Goal: Information Seeking & Learning: Learn about a topic

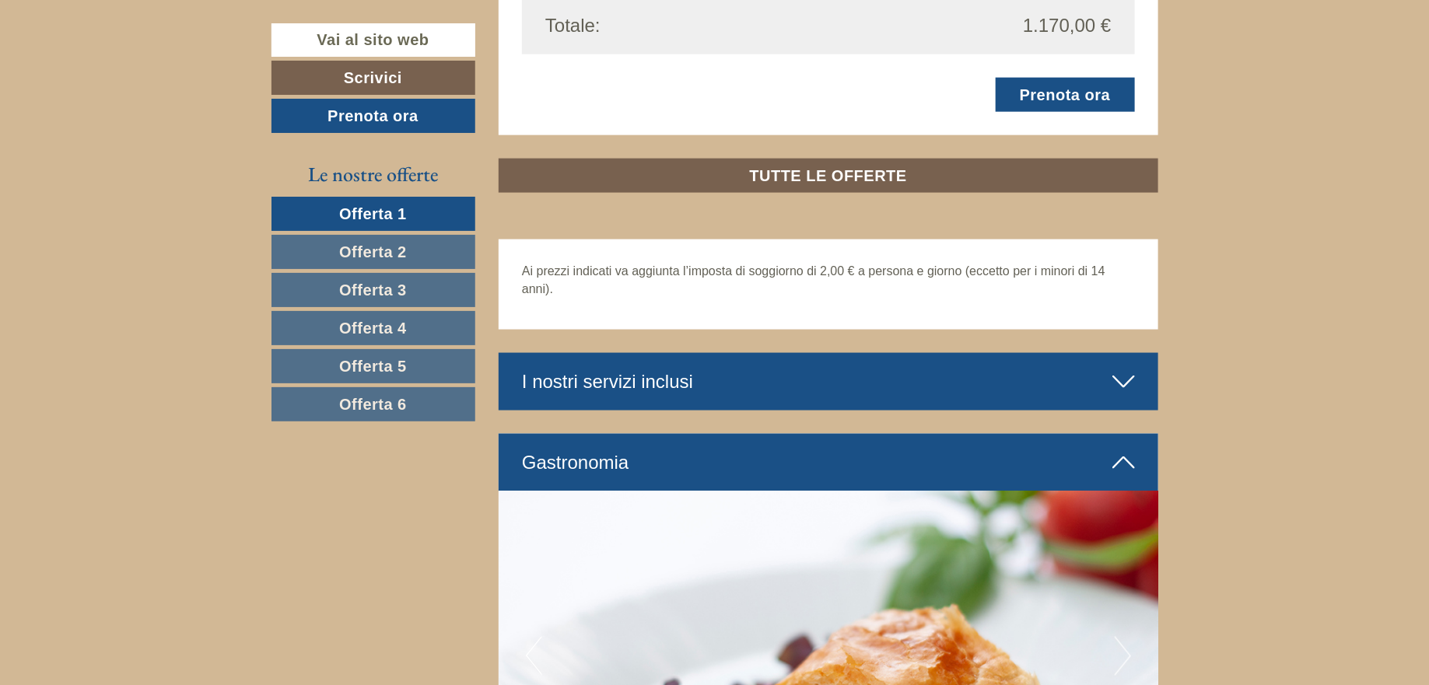
scroll to position [3785, 0]
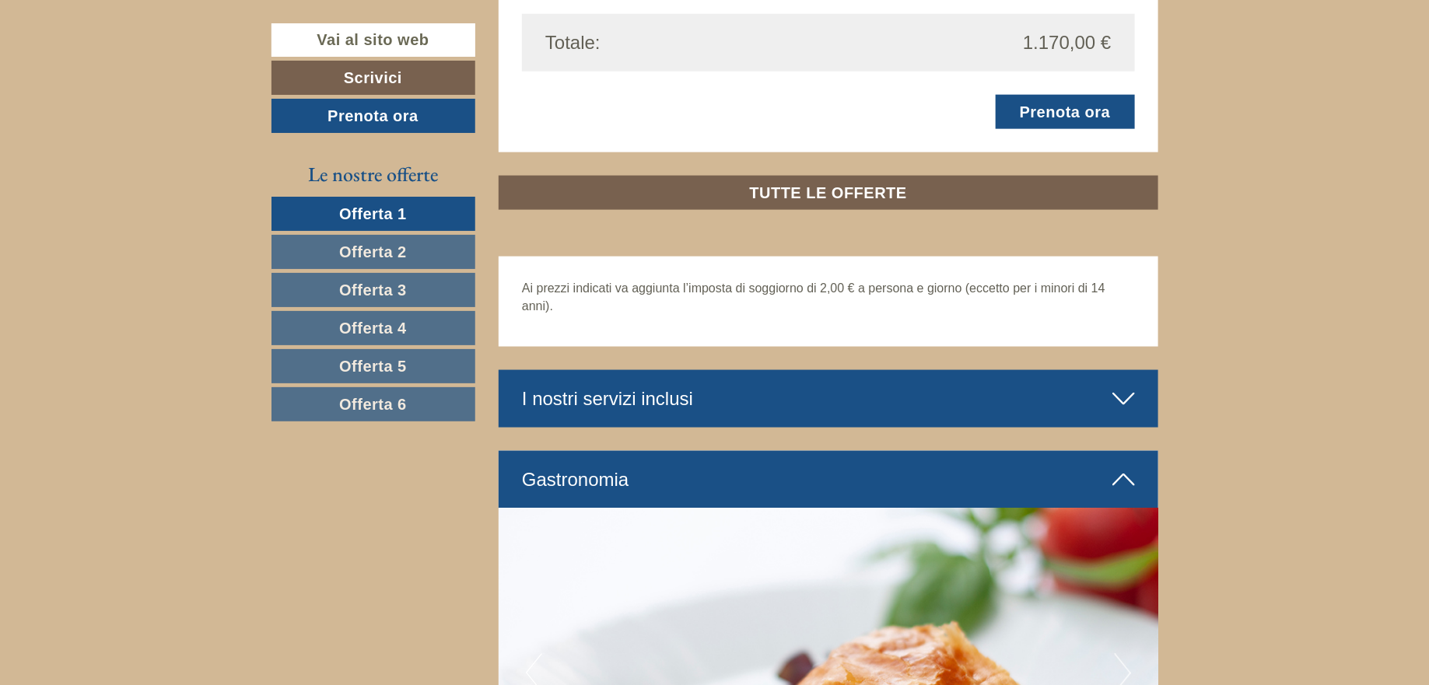
click at [1118, 397] on icon at bounding box center [1123, 399] width 23 height 26
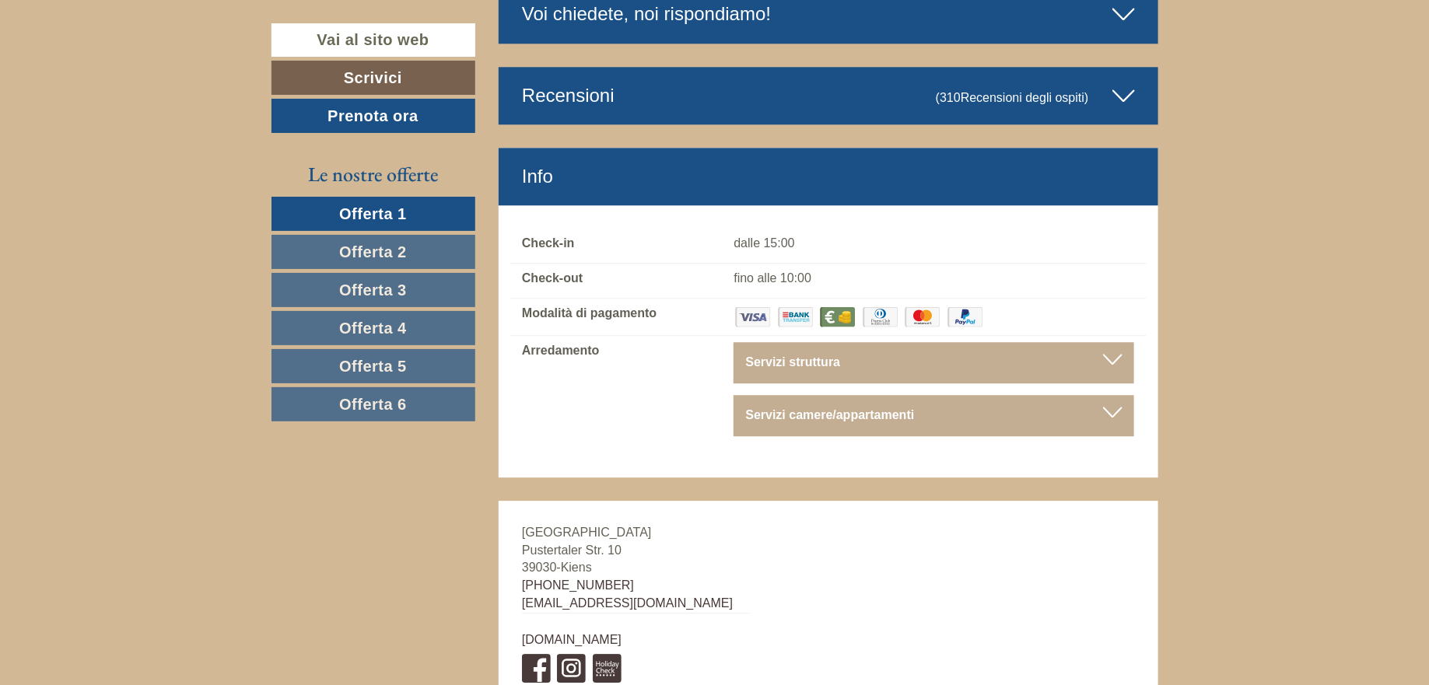
scroll to position [7622, 0]
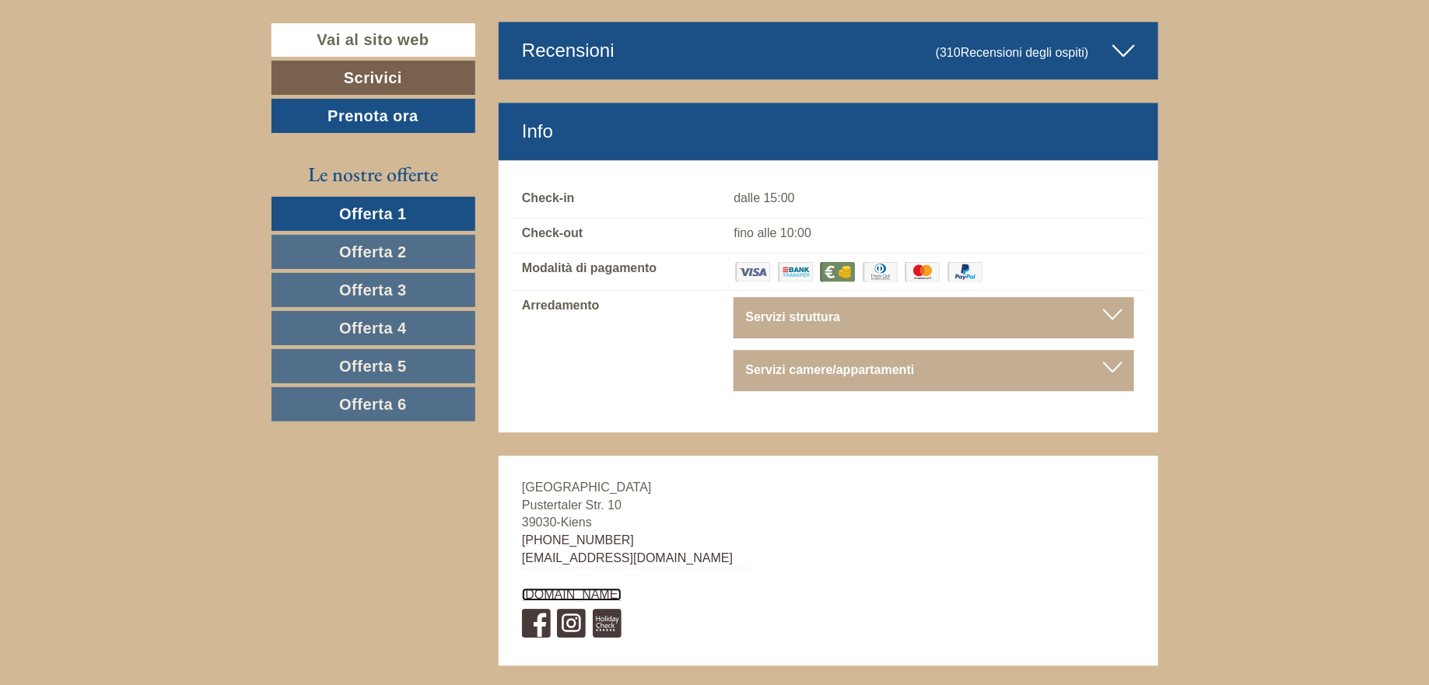
click at [599, 588] on link "[DOMAIN_NAME]" at bounding box center [572, 594] width 100 height 13
click at [794, 310] on b "Servizi struttura" at bounding box center [792, 316] width 95 height 13
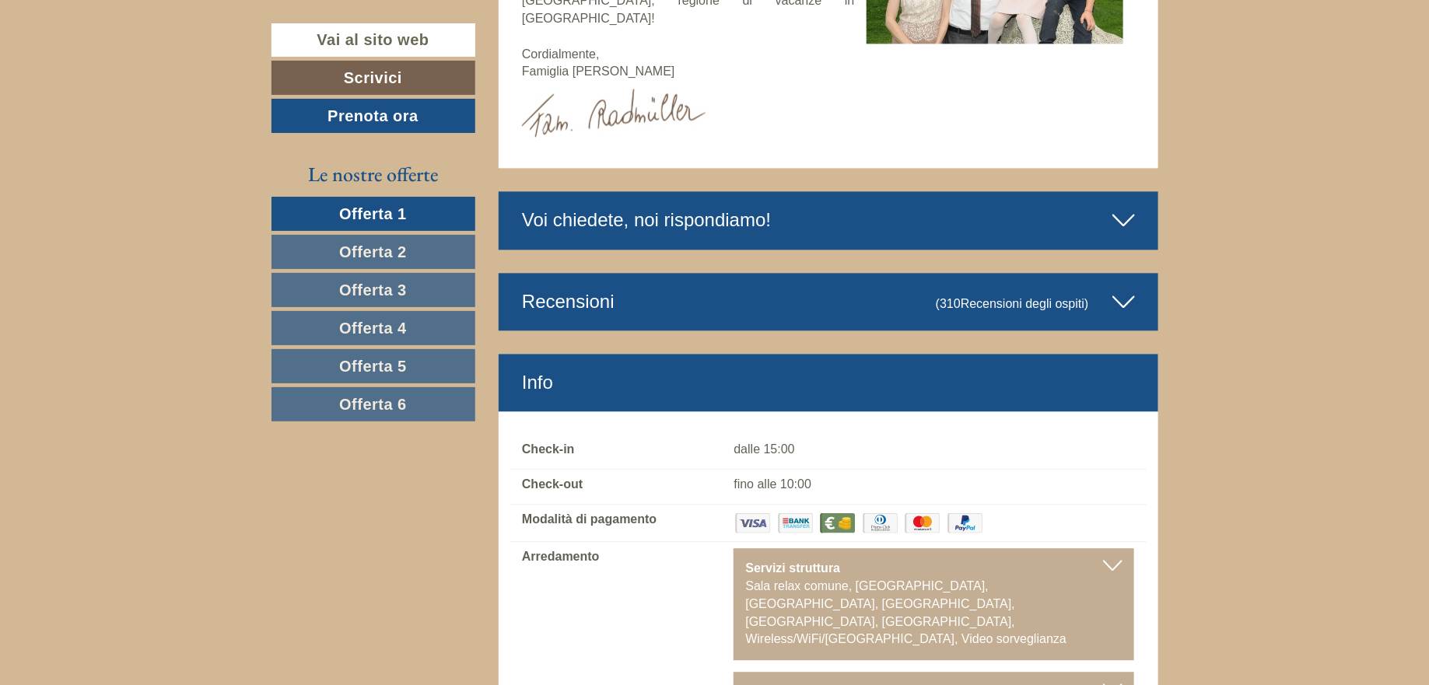
scroll to position [7311, 0]
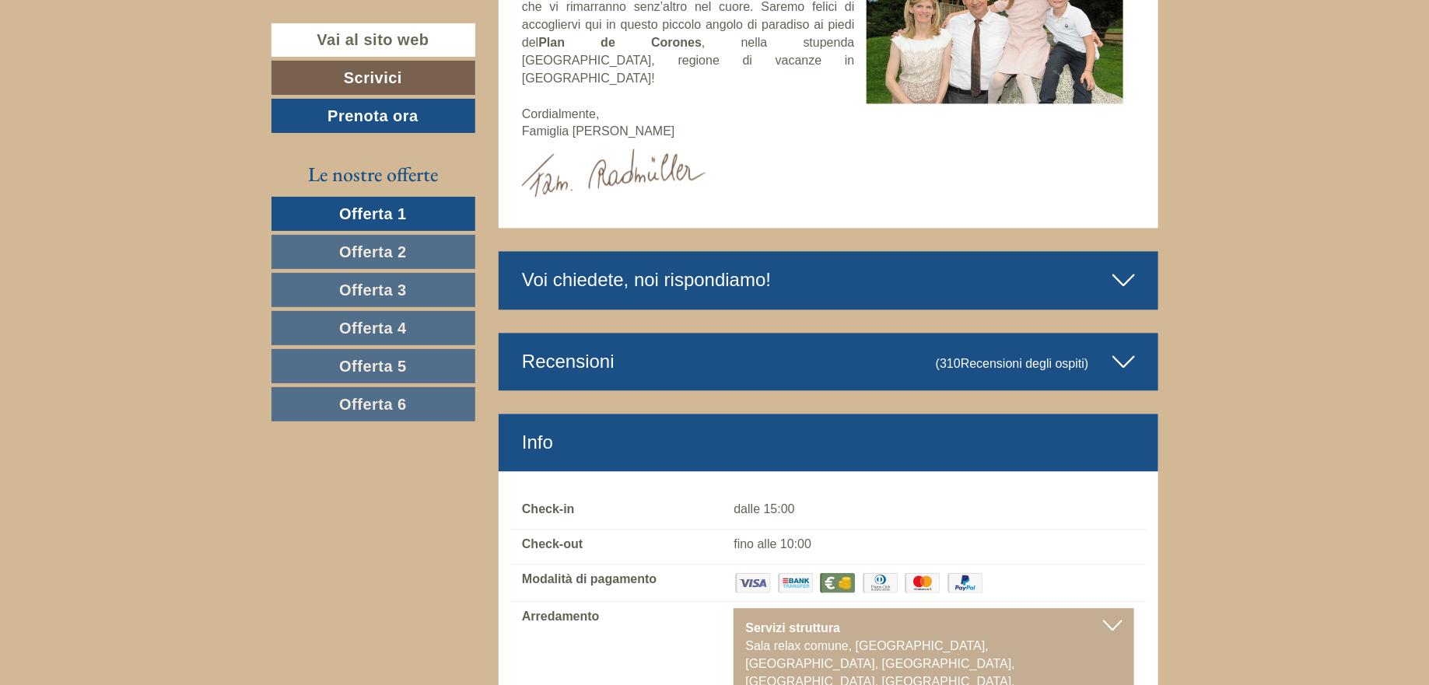
click at [1124, 348] on icon at bounding box center [1123, 361] width 23 height 26
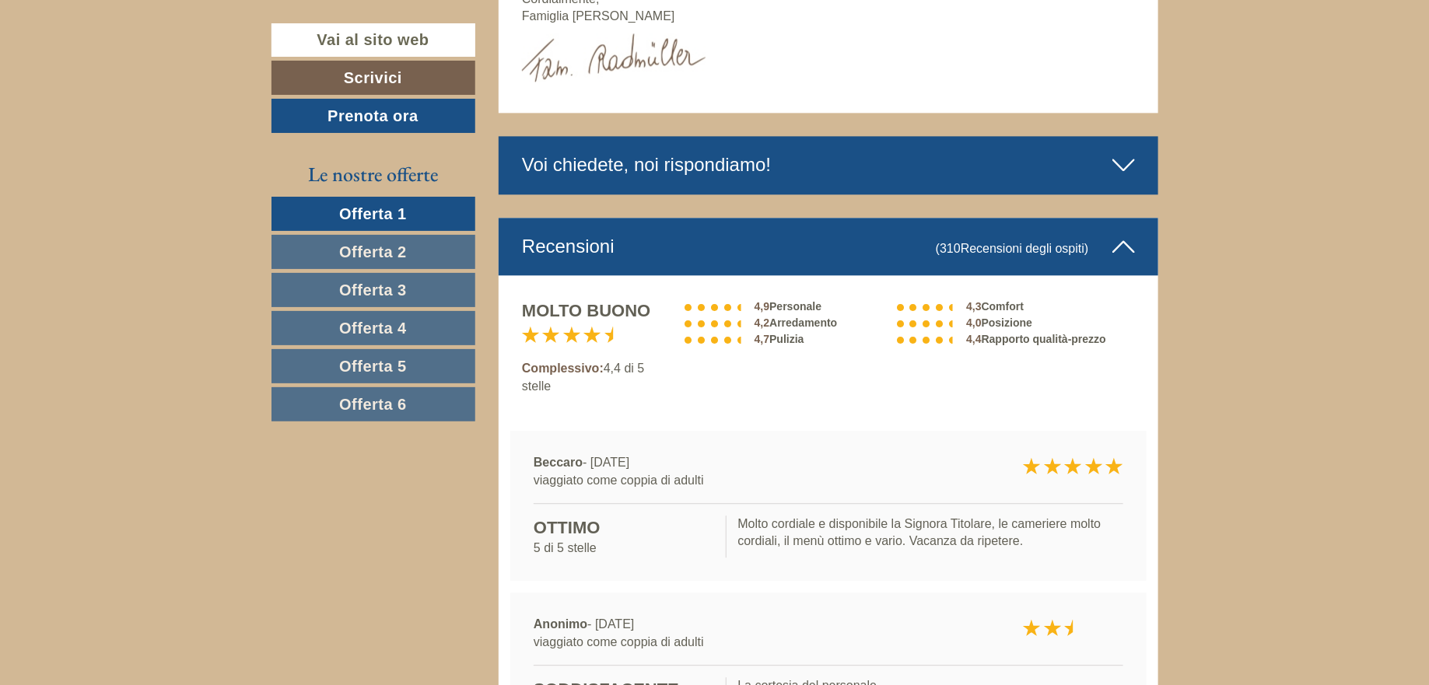
scroll to position [7467, 0]
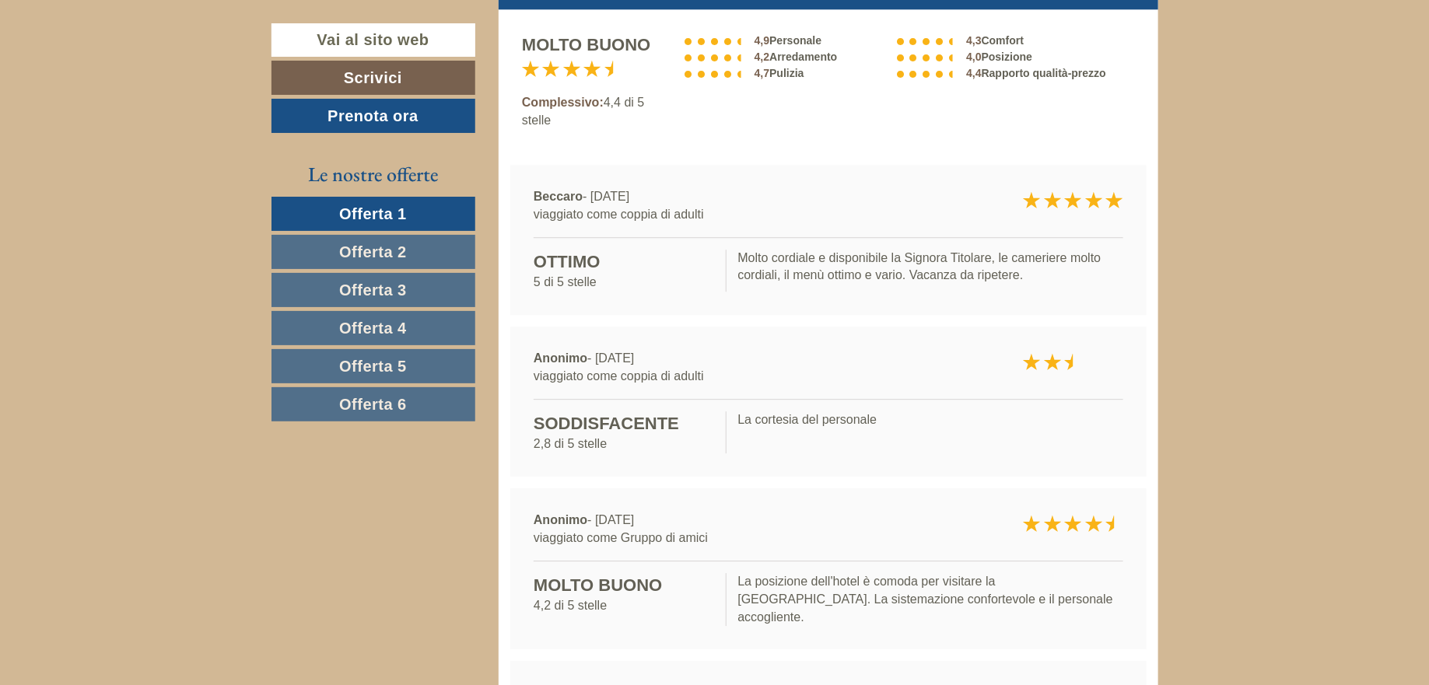
scroll to position [7778, 0]
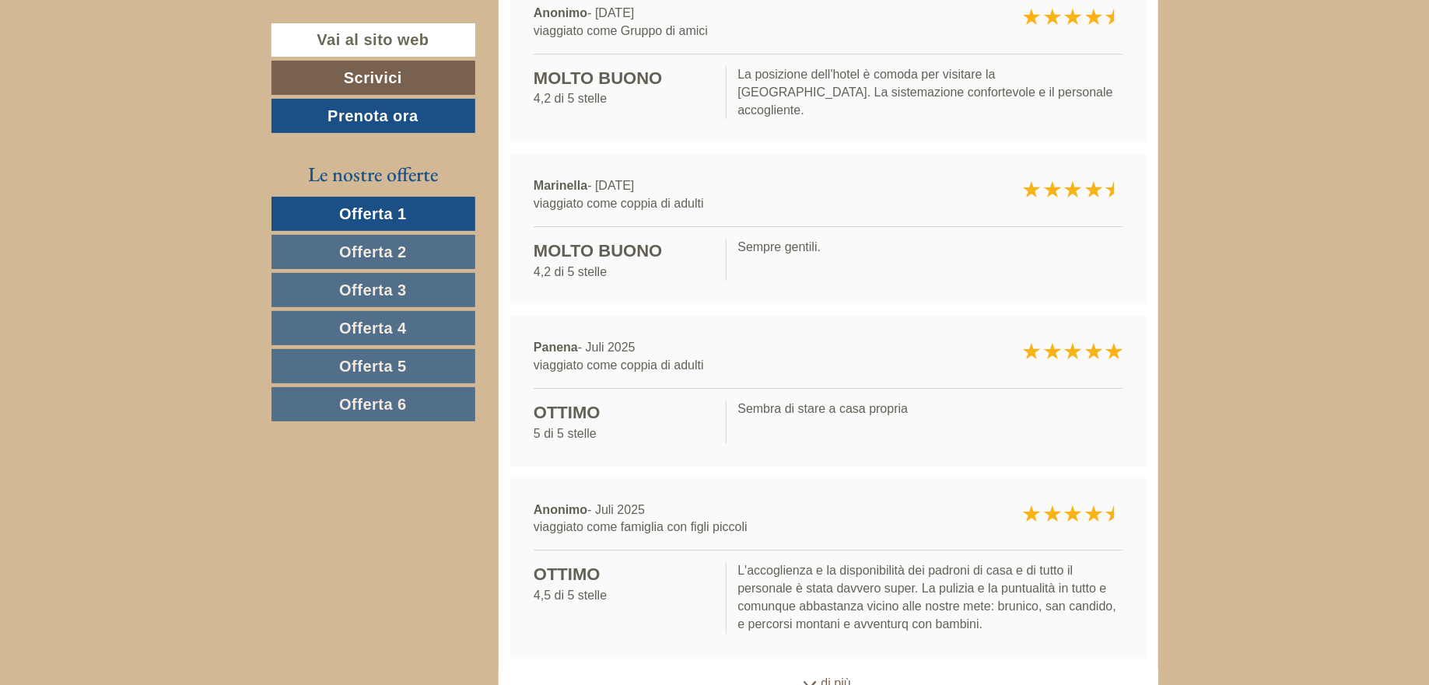
scroll to position [8244, 0]
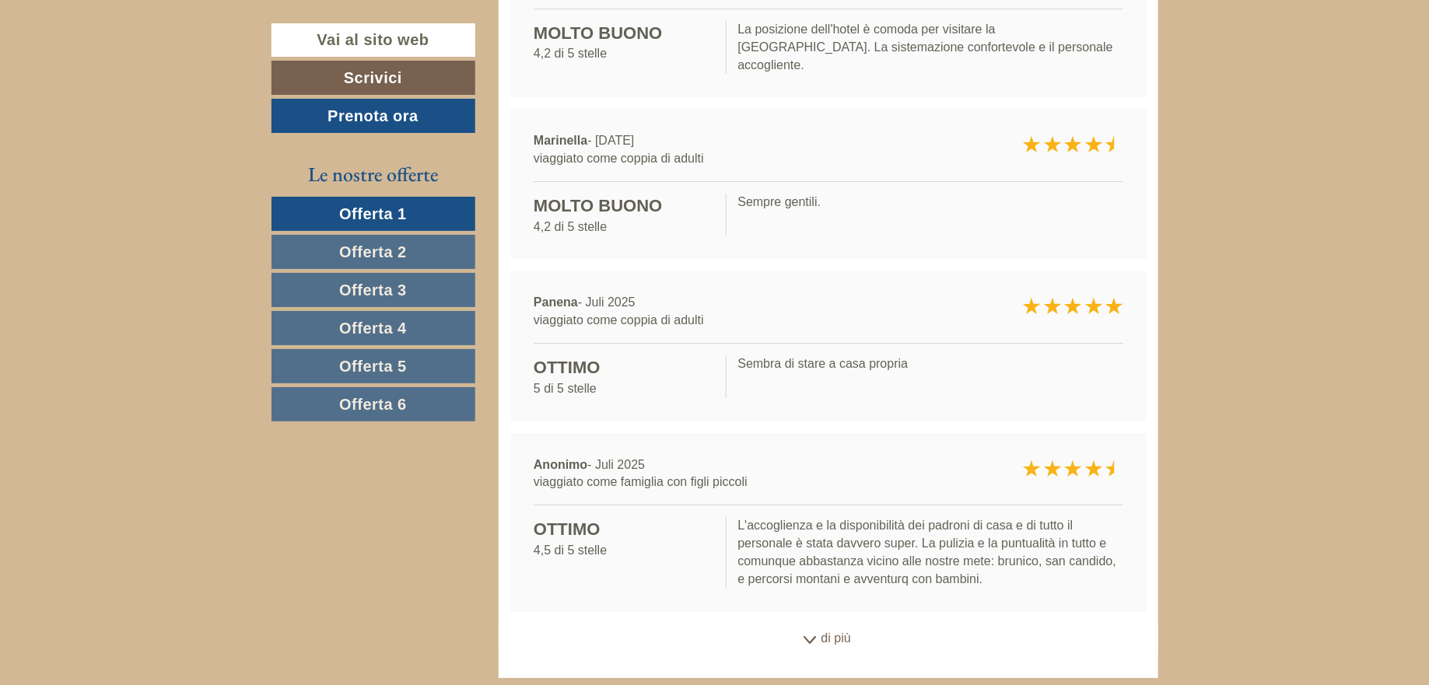
click at [811, 624] on div "di più" at bounding box center [829, 639] width 660 height 30
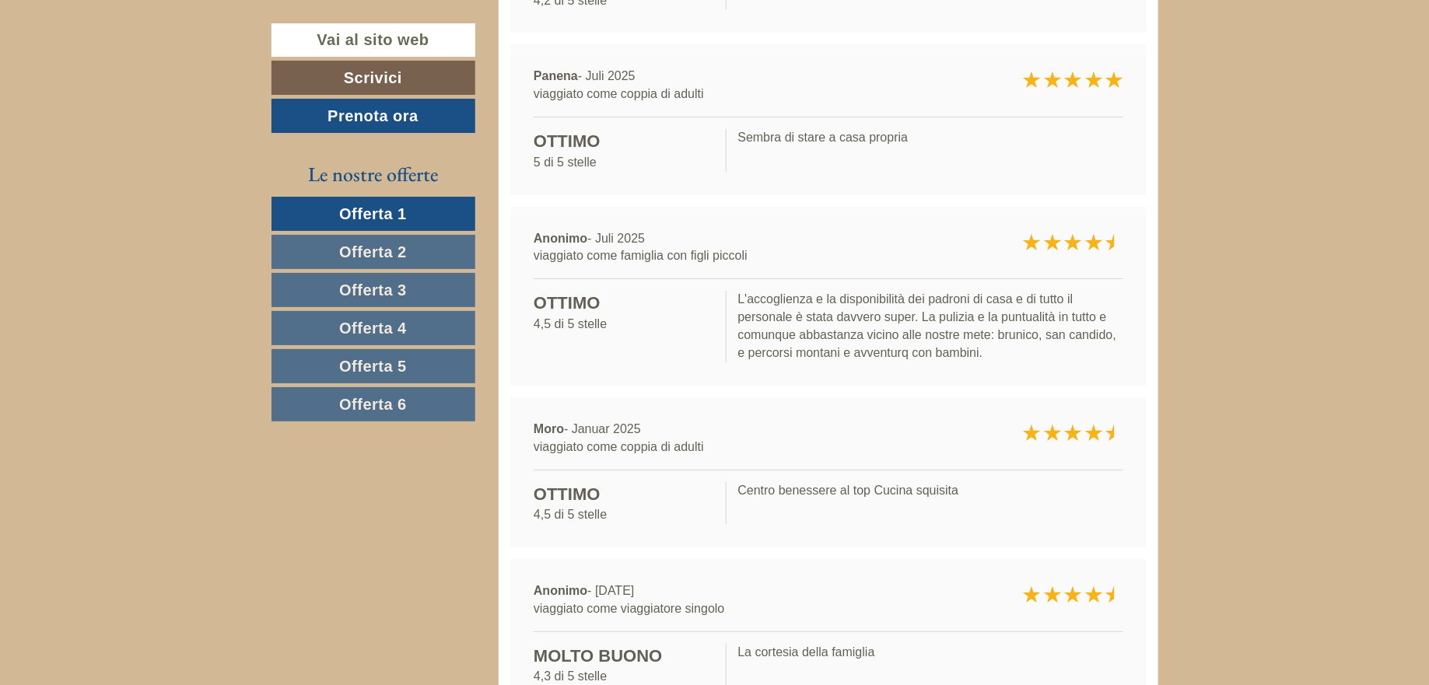
scroll to position [8503, 0]
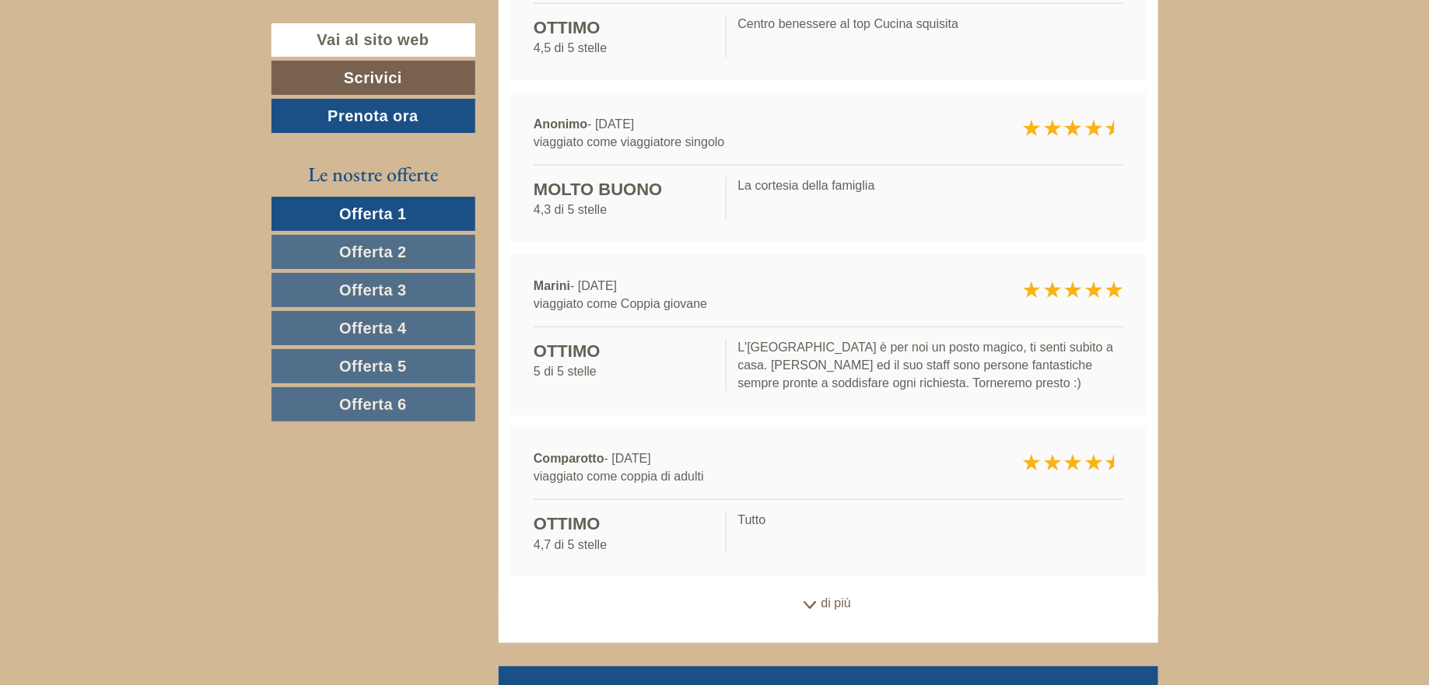
scroll to position [8970, 0]
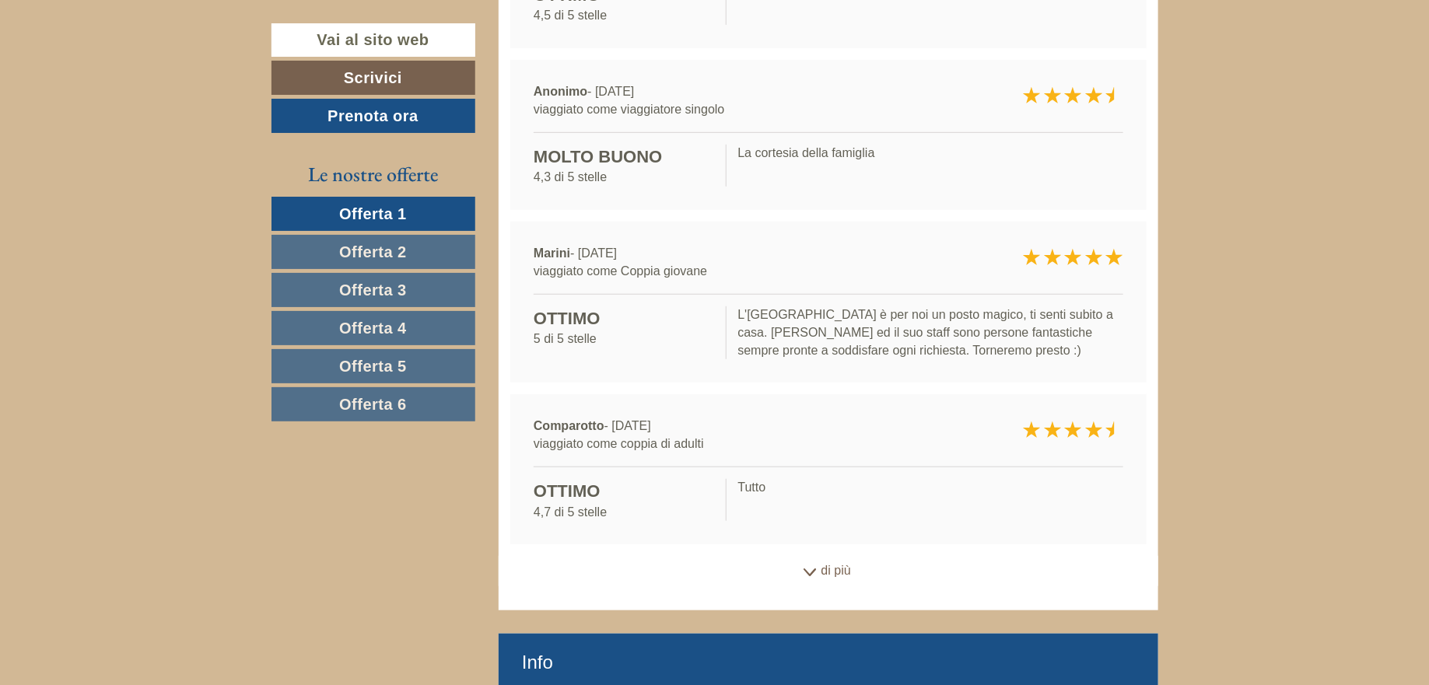
click at [818, 556] on div "di più" at bounding box center [829, 571] width 660 height 30
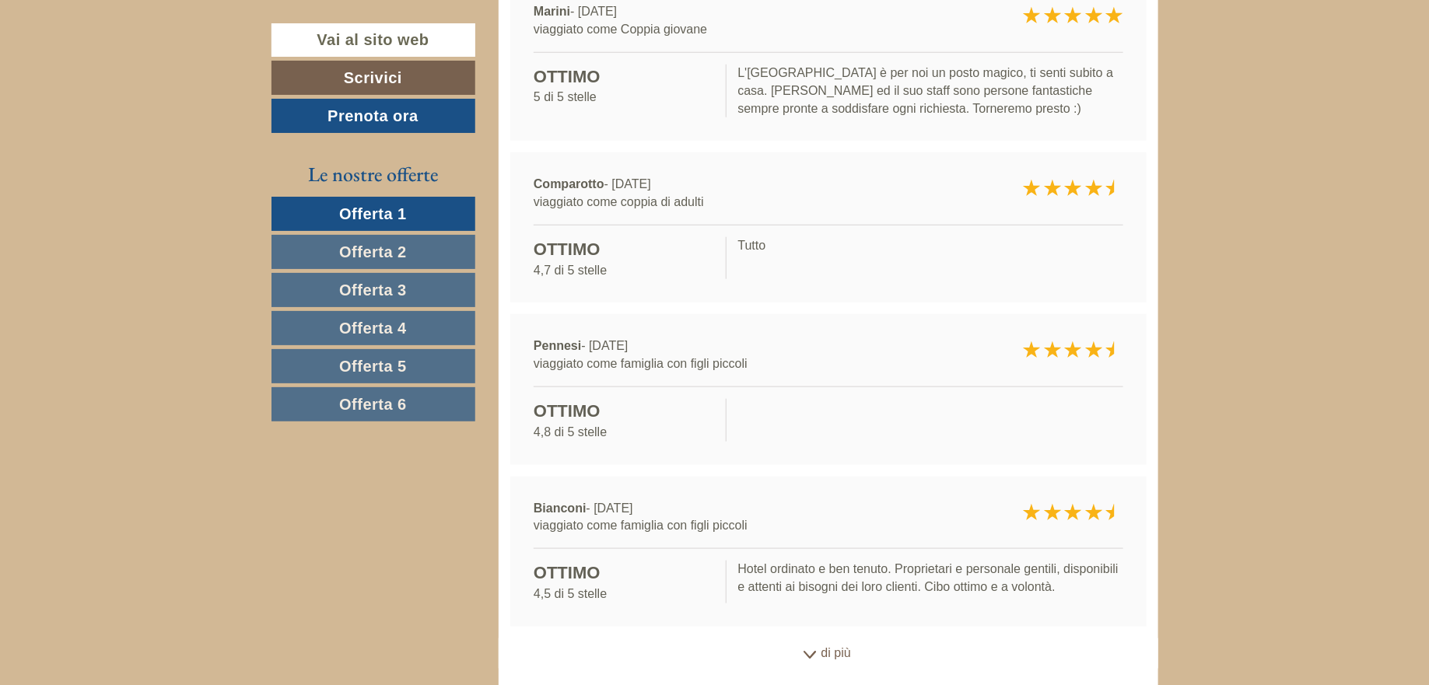
scroll to position [9229, 0]
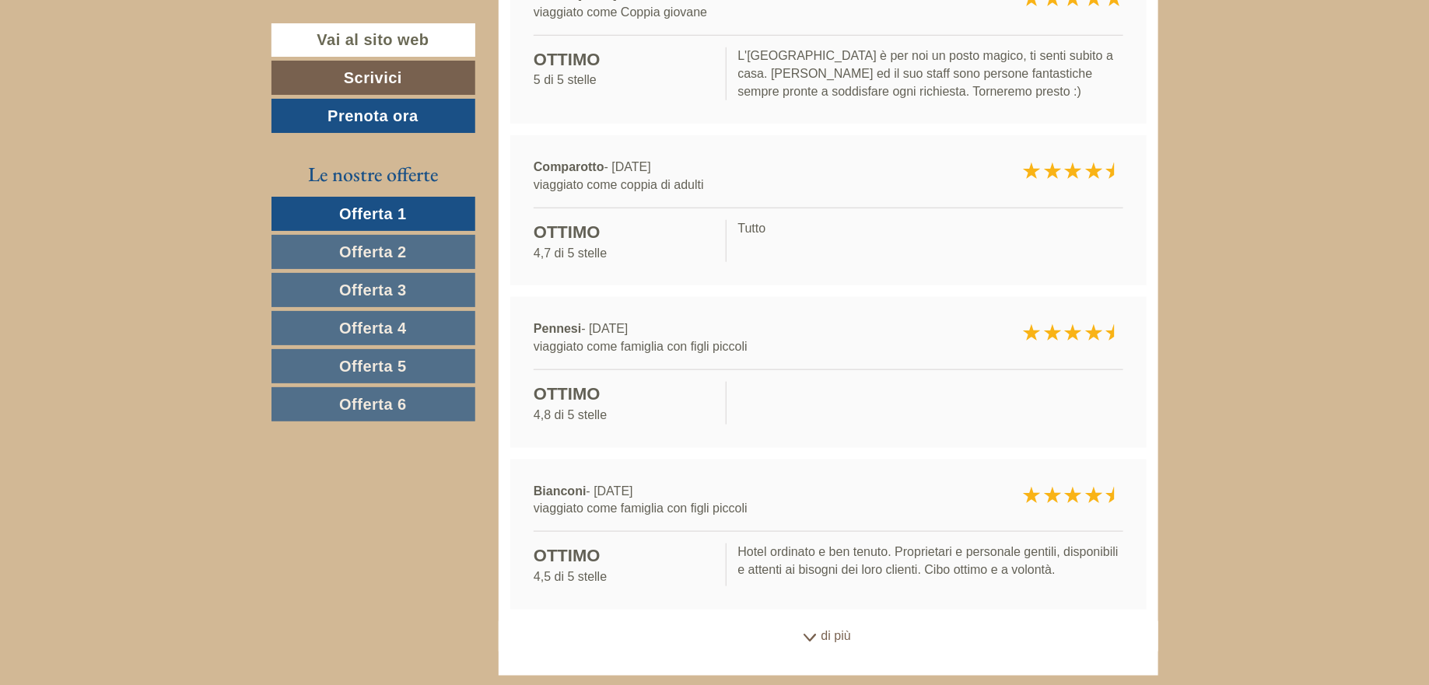
click at [823, 621] on div "di più" at bounding box center [829, 636] width 660 height 30
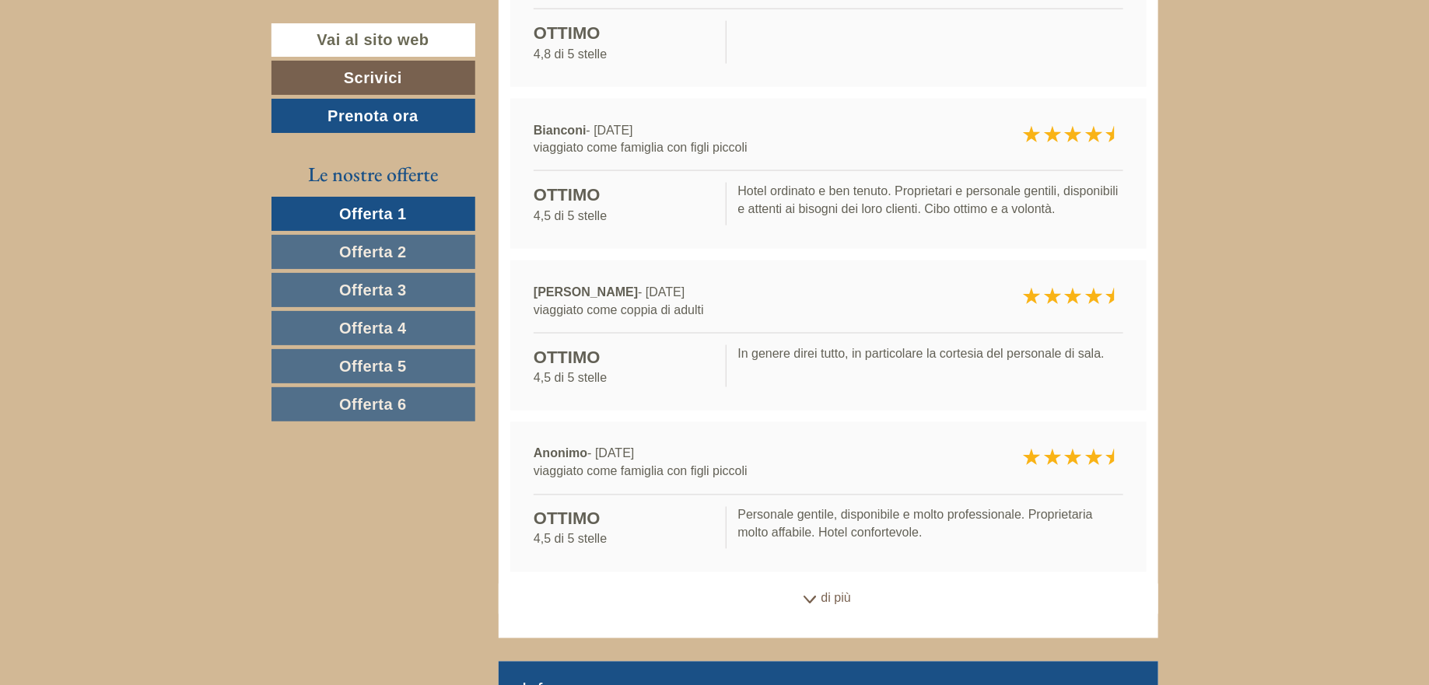
scroll to position [9592, 0]
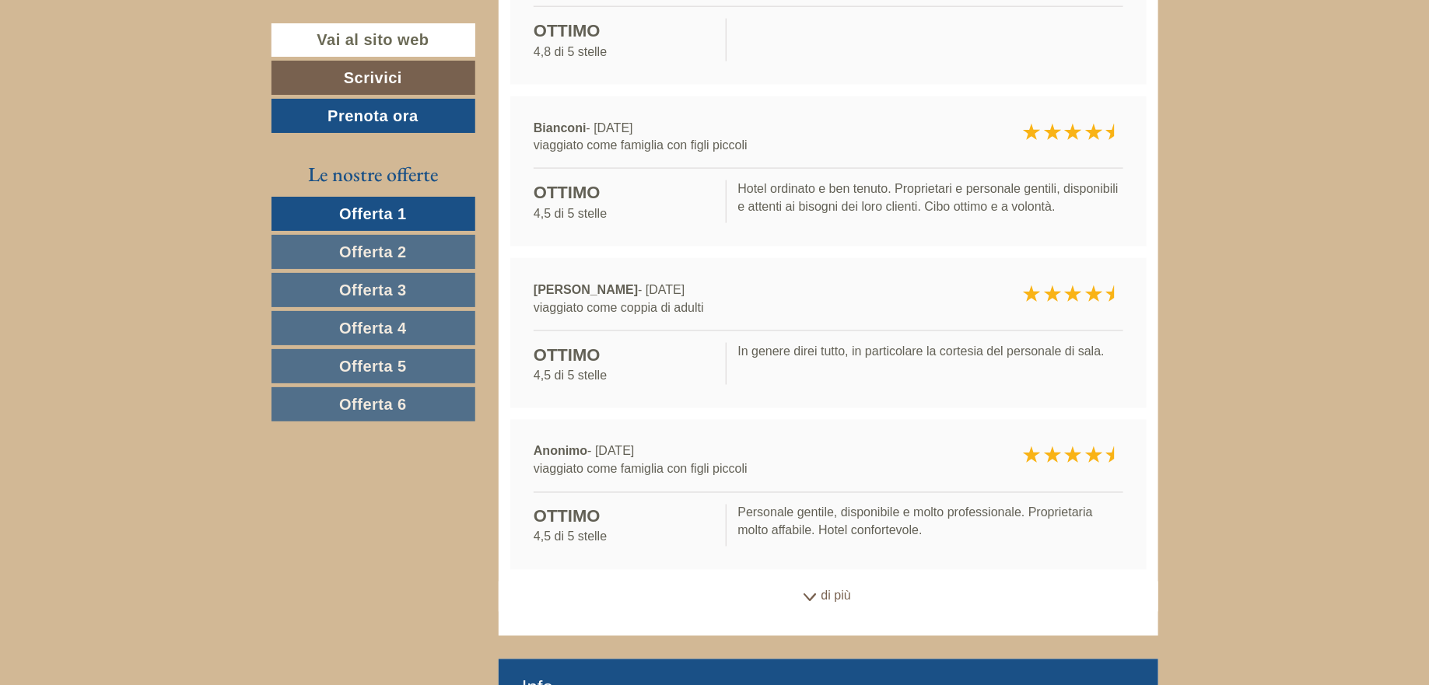
click at [821, 582] on div "di più" at bounding box center [829, 597] width 660 height 30
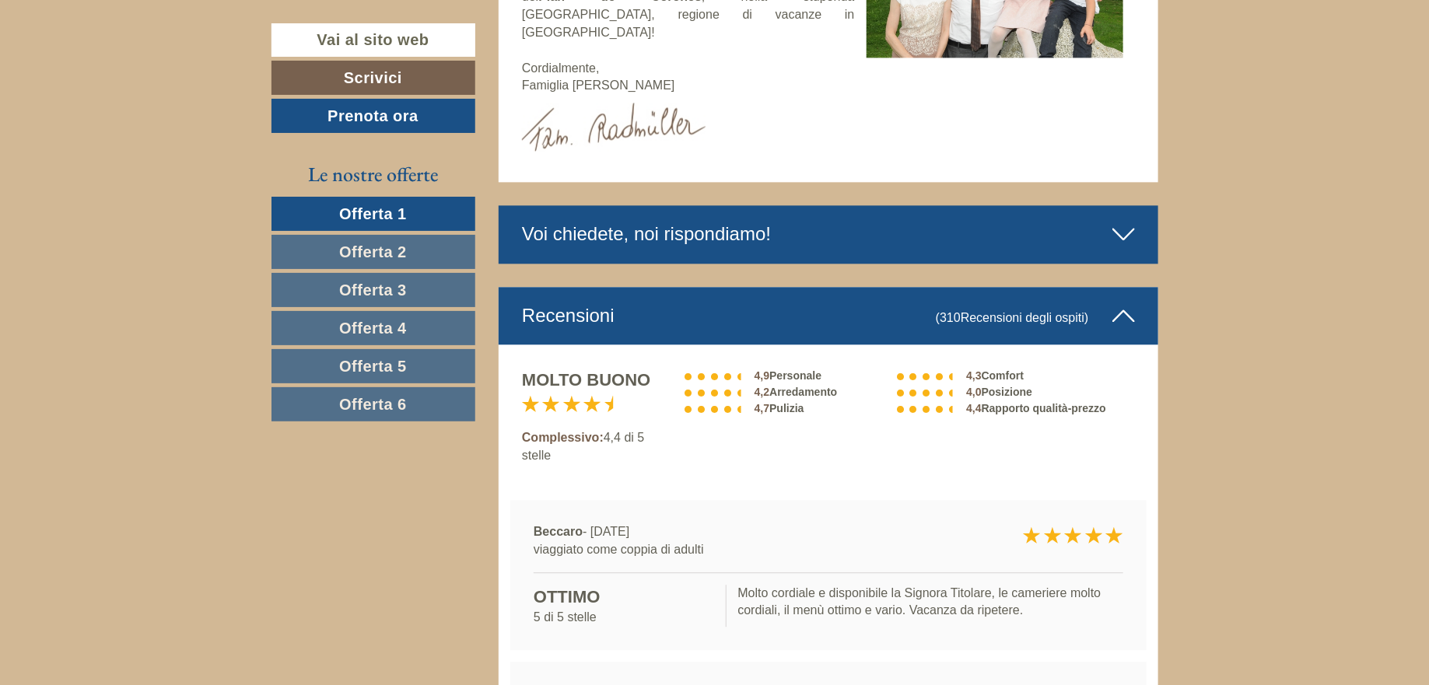
scroll to position [7103, 0]
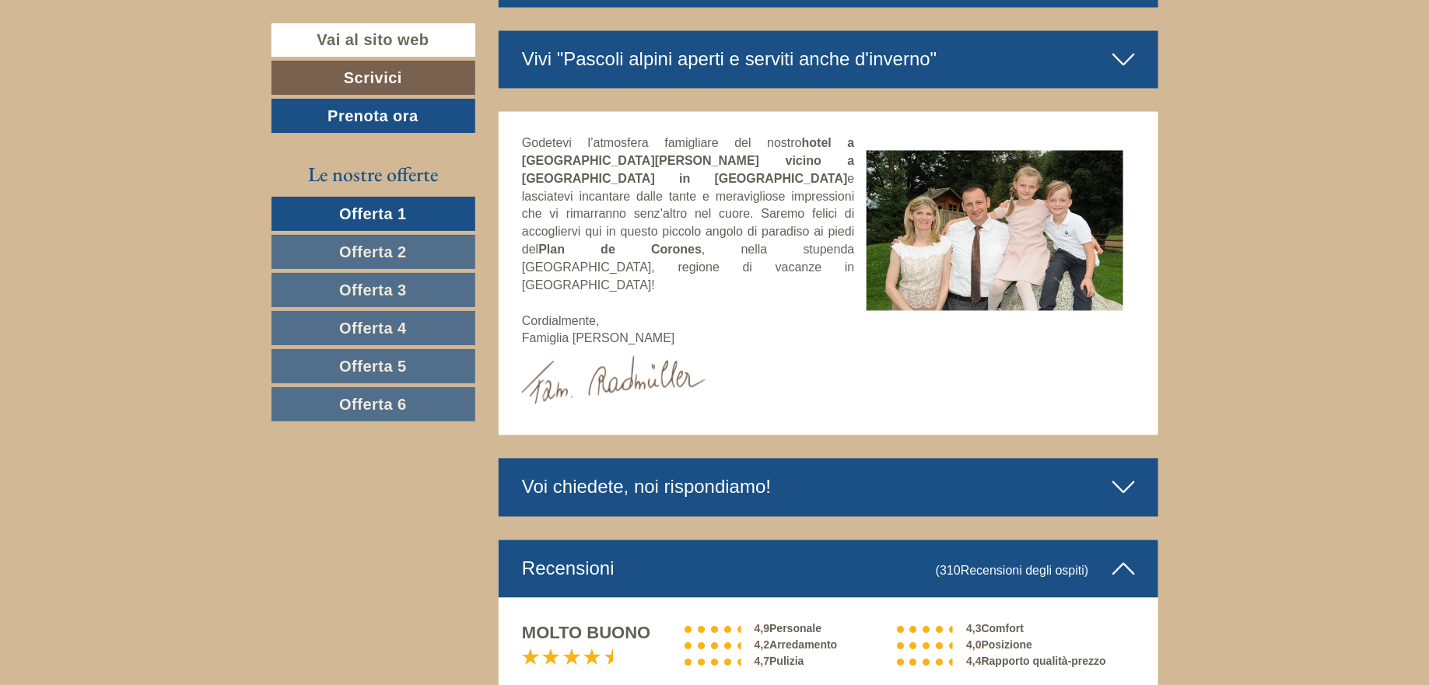
click at [1119, 556] on icon at bounding box center [1123, 569] width 23 height 26
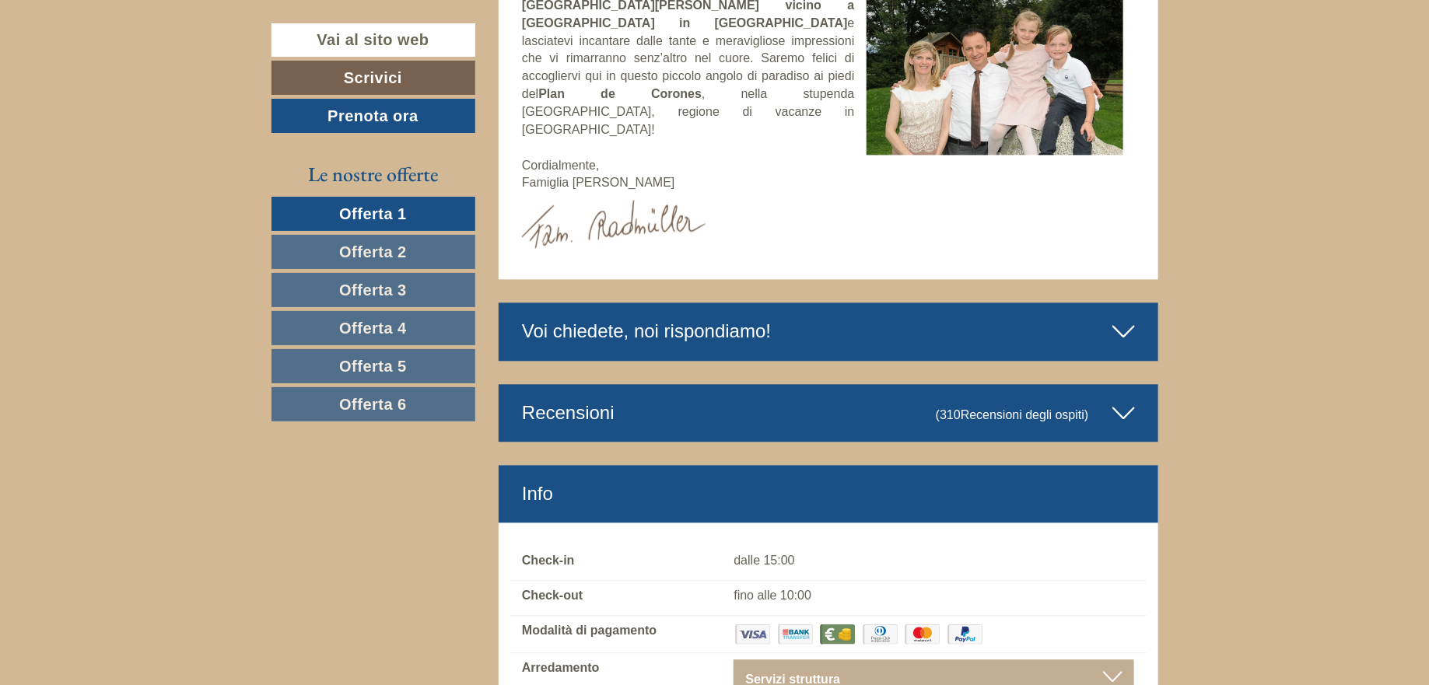
scroll to position [7207, 0]
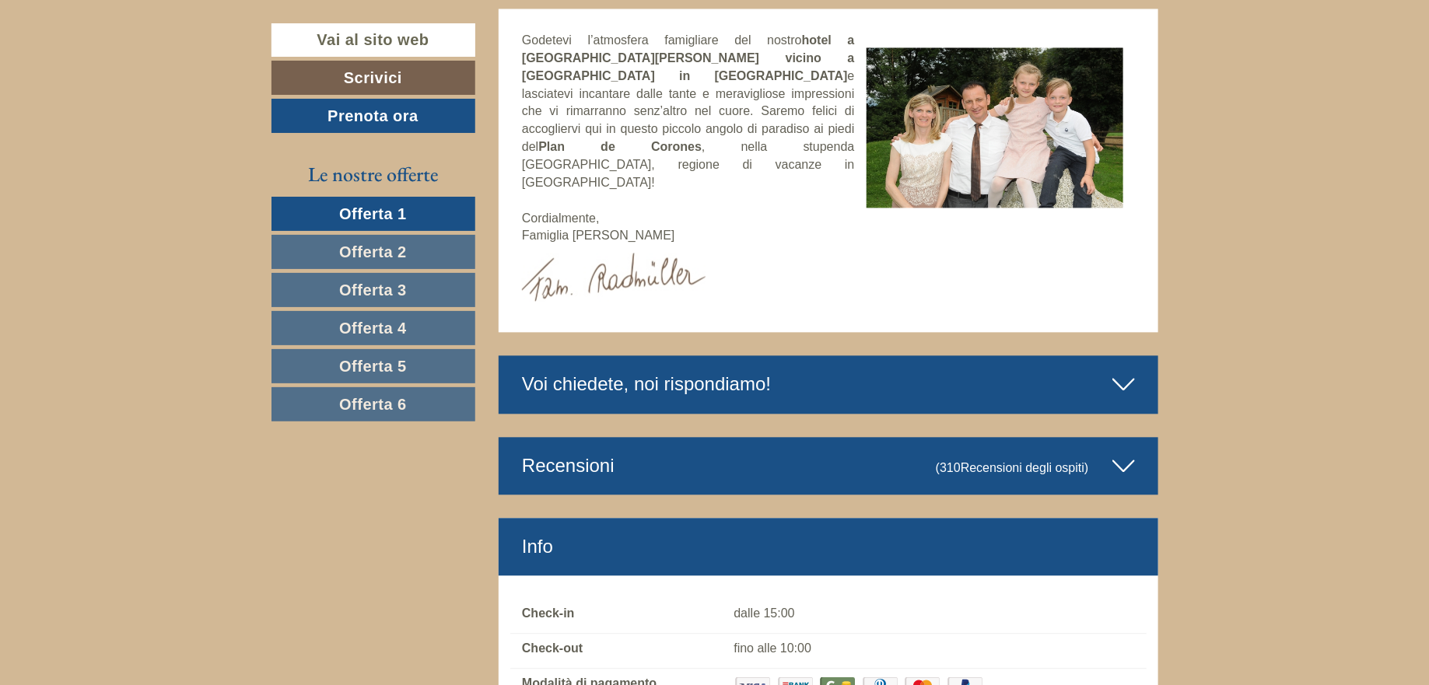
click at [1121, 453] on icon at bounding box center [1123, 466] width 23 height 26
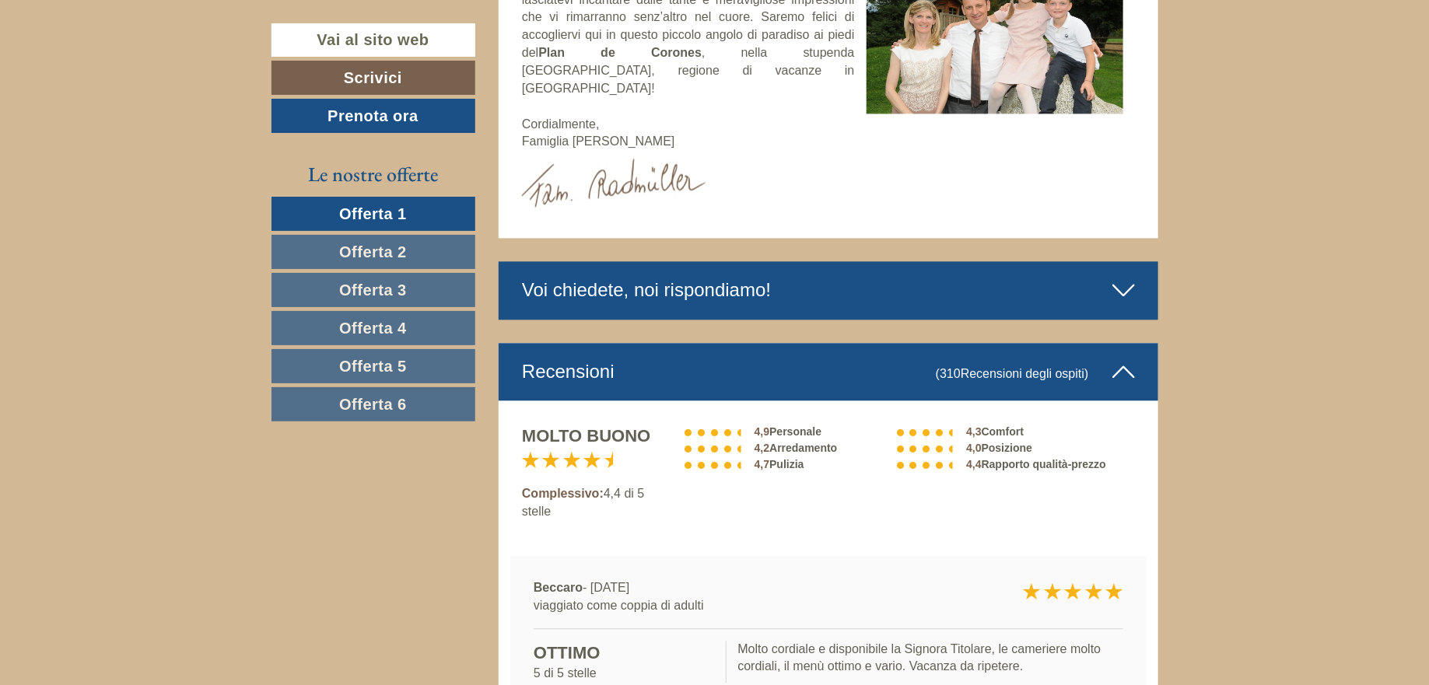
scroll to position [7259, 0]
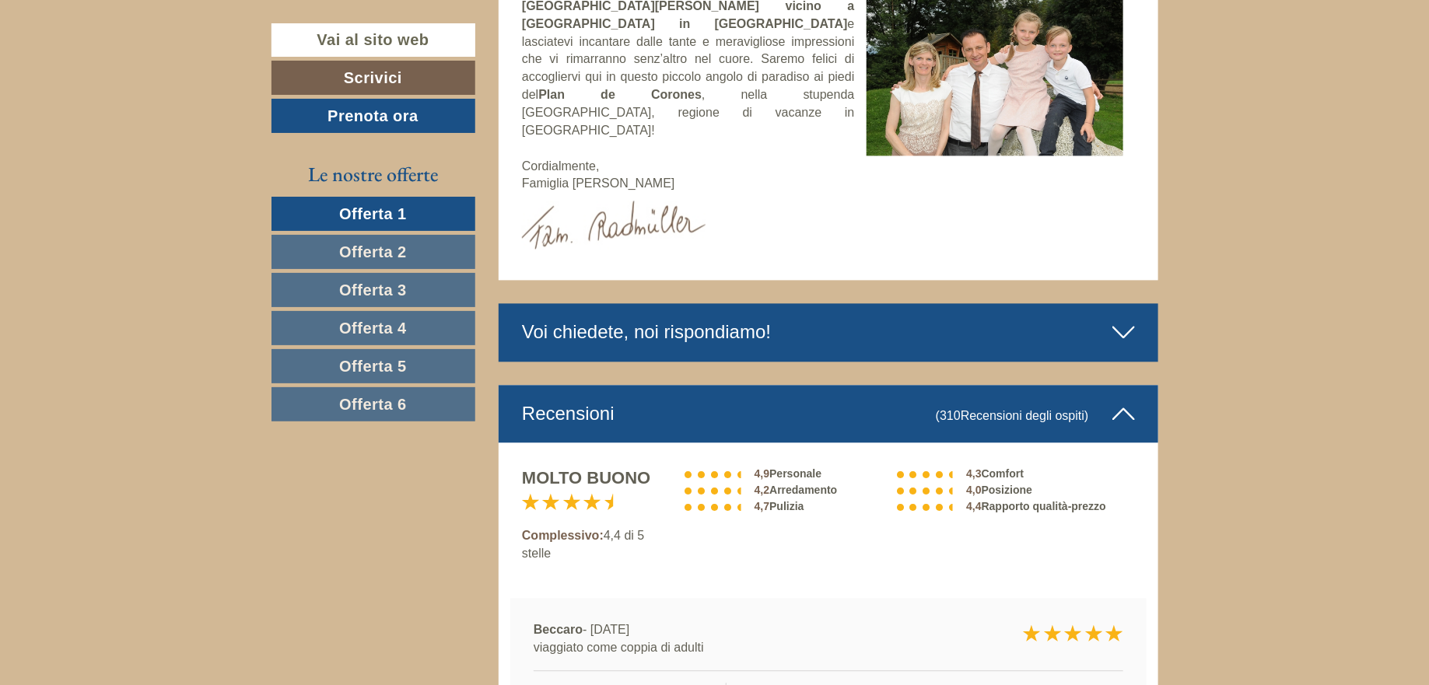
click at [1125, 401] on icon at bounding box center [1123, 414] width 23 height 26
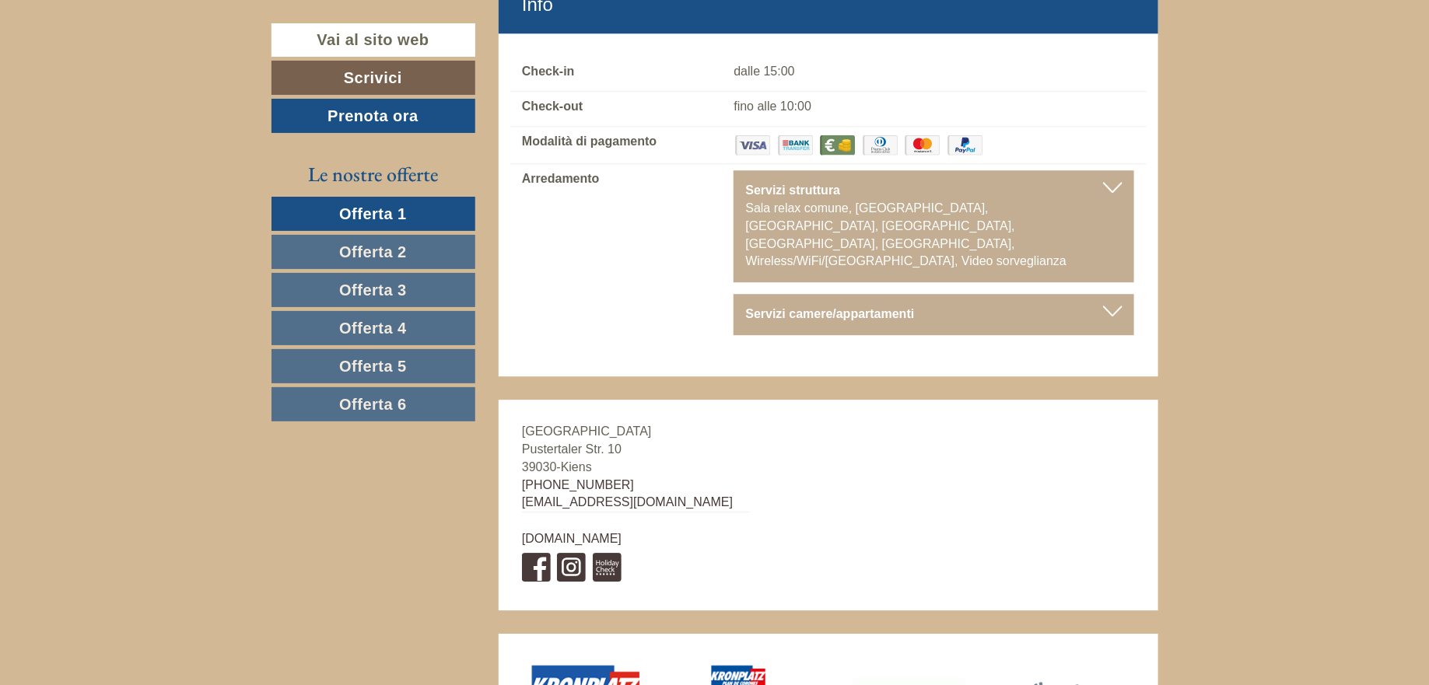
scroll to position [7334, 0]
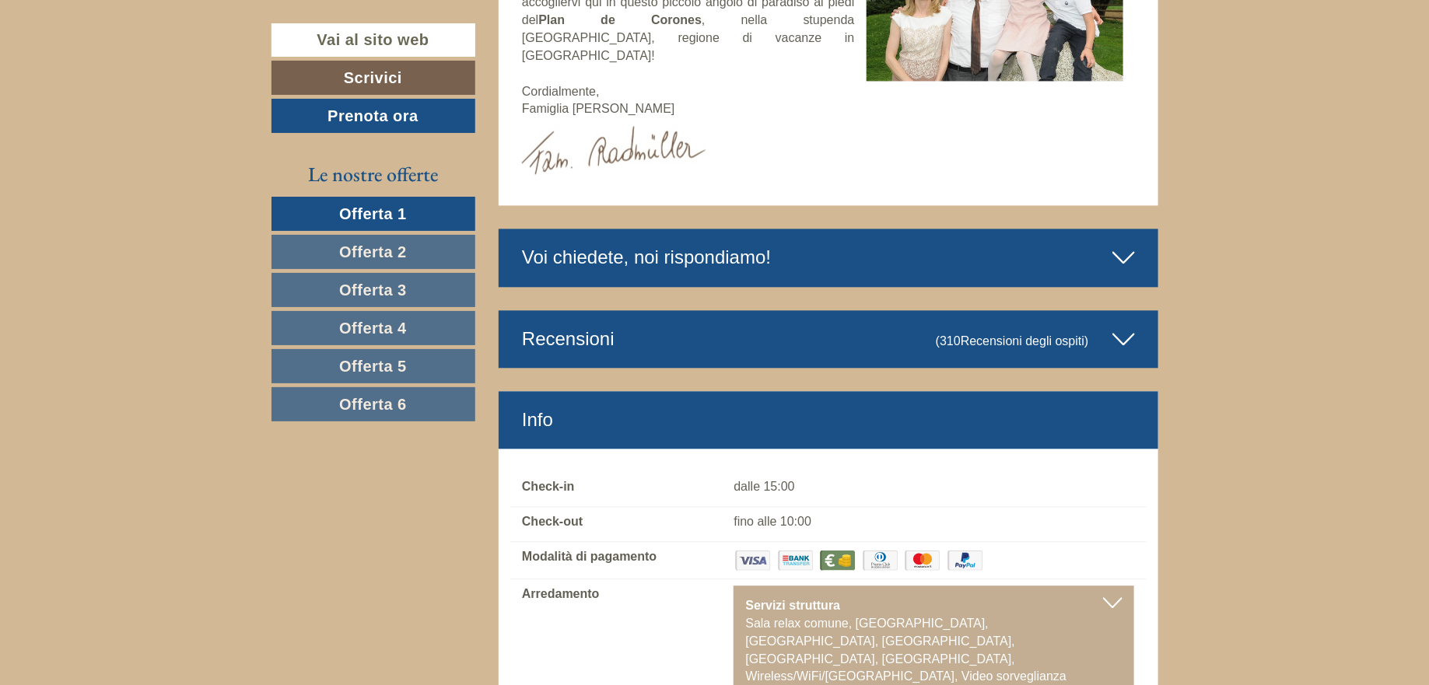
click at [1132, 326] on icon at bounding box center [1123, 339] width 23 height 26
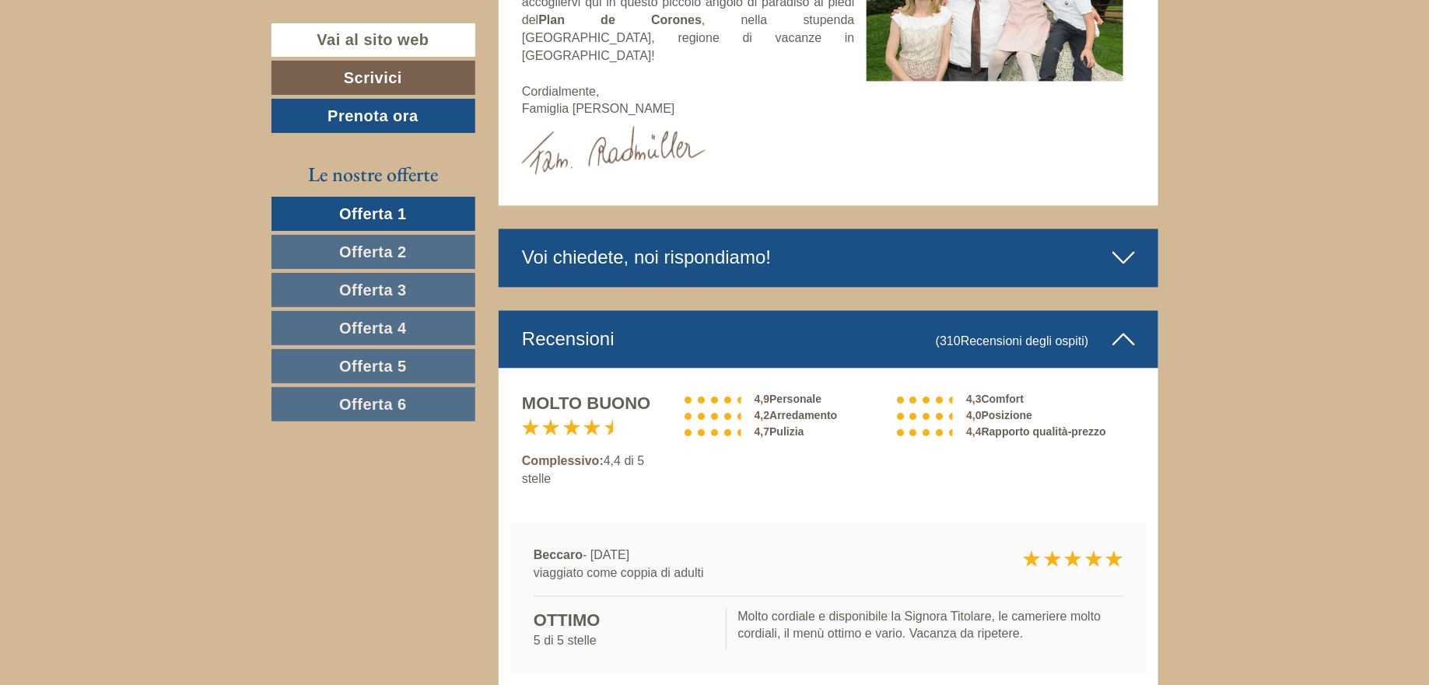
click at [1010, 334] on span "Recensioni degli ospiti" at bounding box center [1023, 340] width 124 height 13
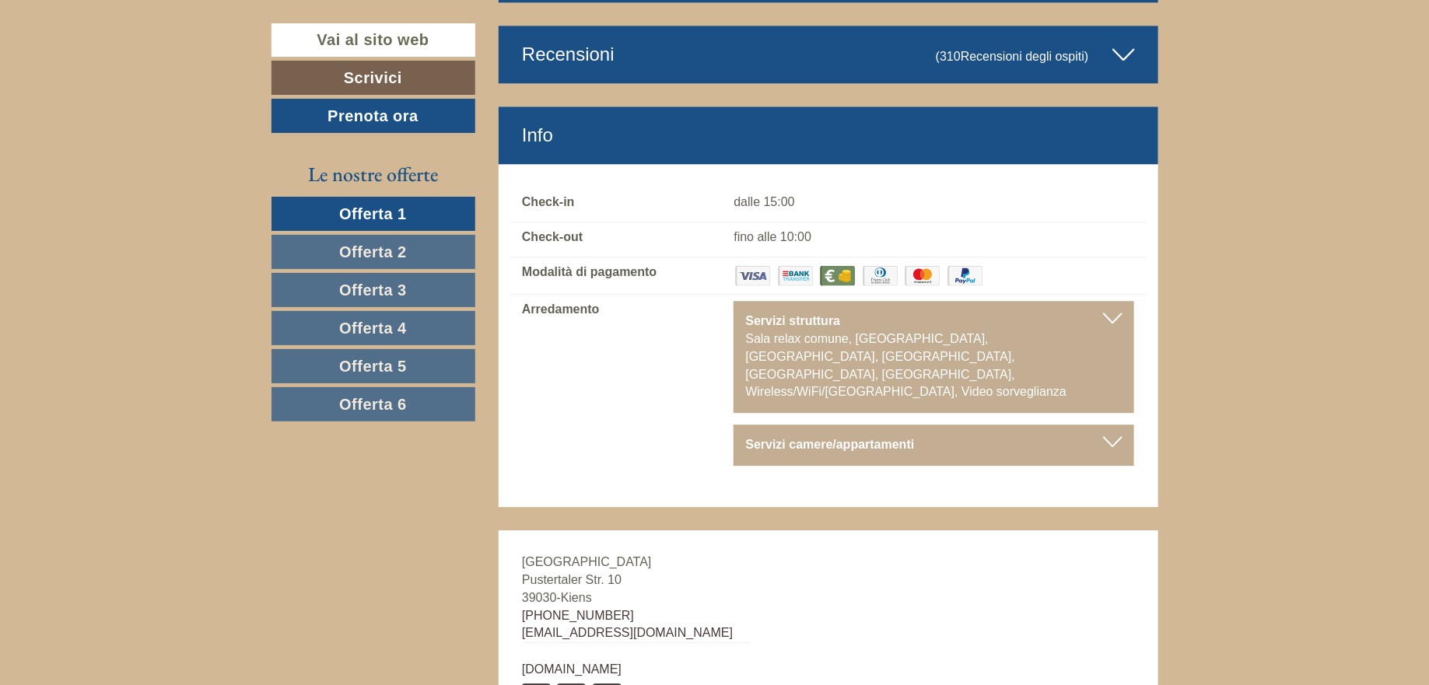
scroll to position [7438, 0]
